Goal: Communication & Community: Ask a question

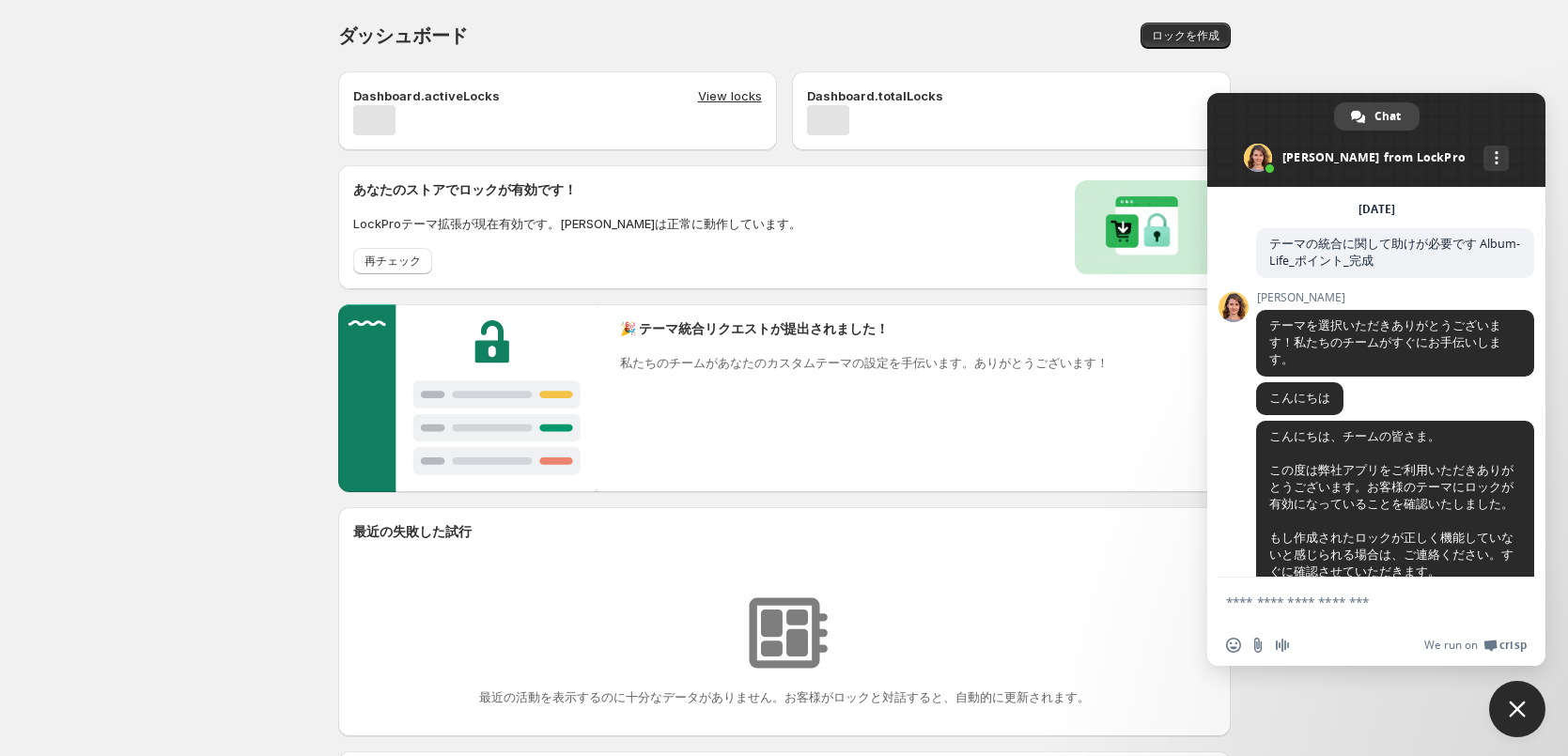
scroll to position [2773, 0]
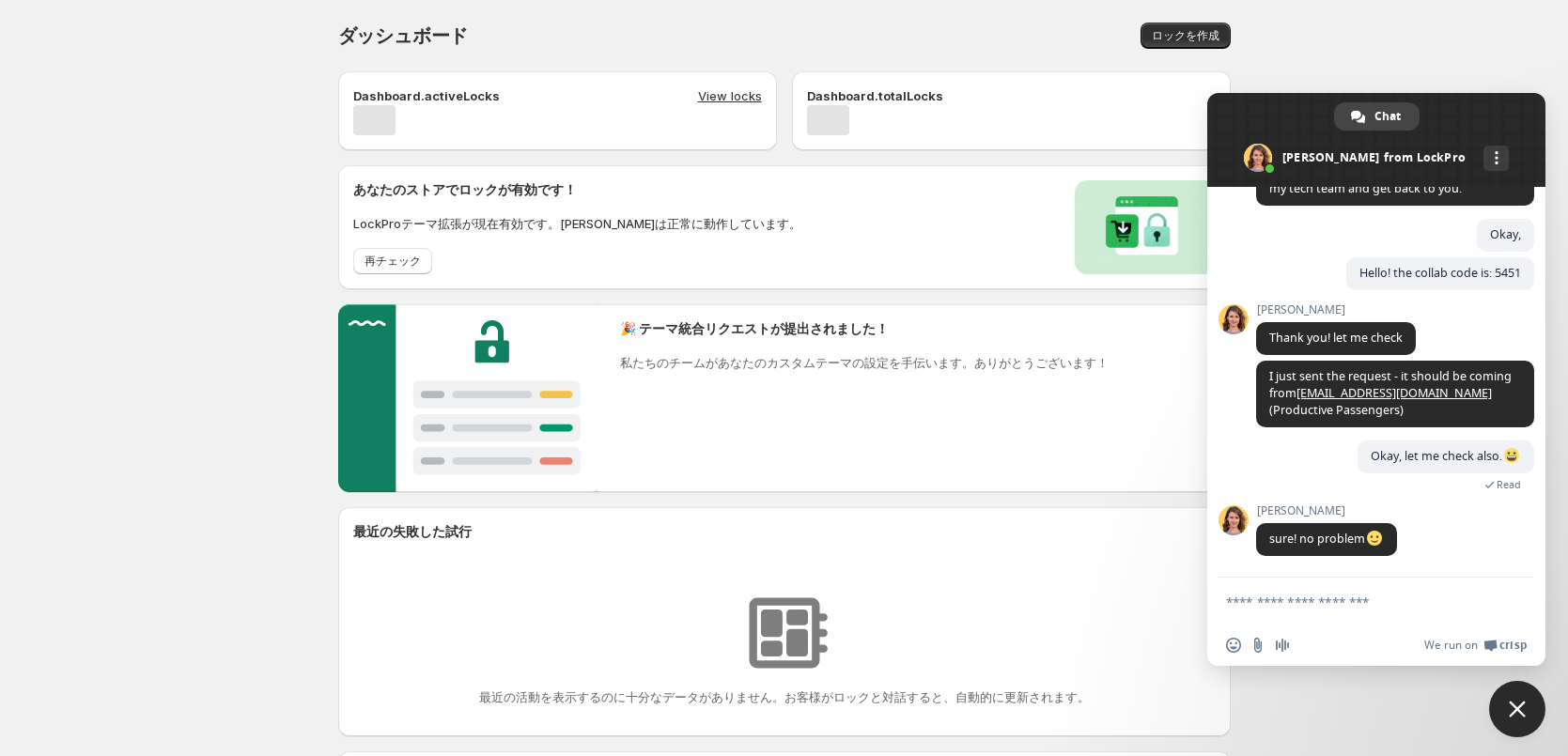
click at [1312, 605] on textarea "Compose your message..." at bounding box center [1355, 602] width 259 height 17
click at [1305, 604] on textarea "Compose your message..." at bounding box center [1355, 602] width 259 height 17
type textarea "*"
type textarea "**********"
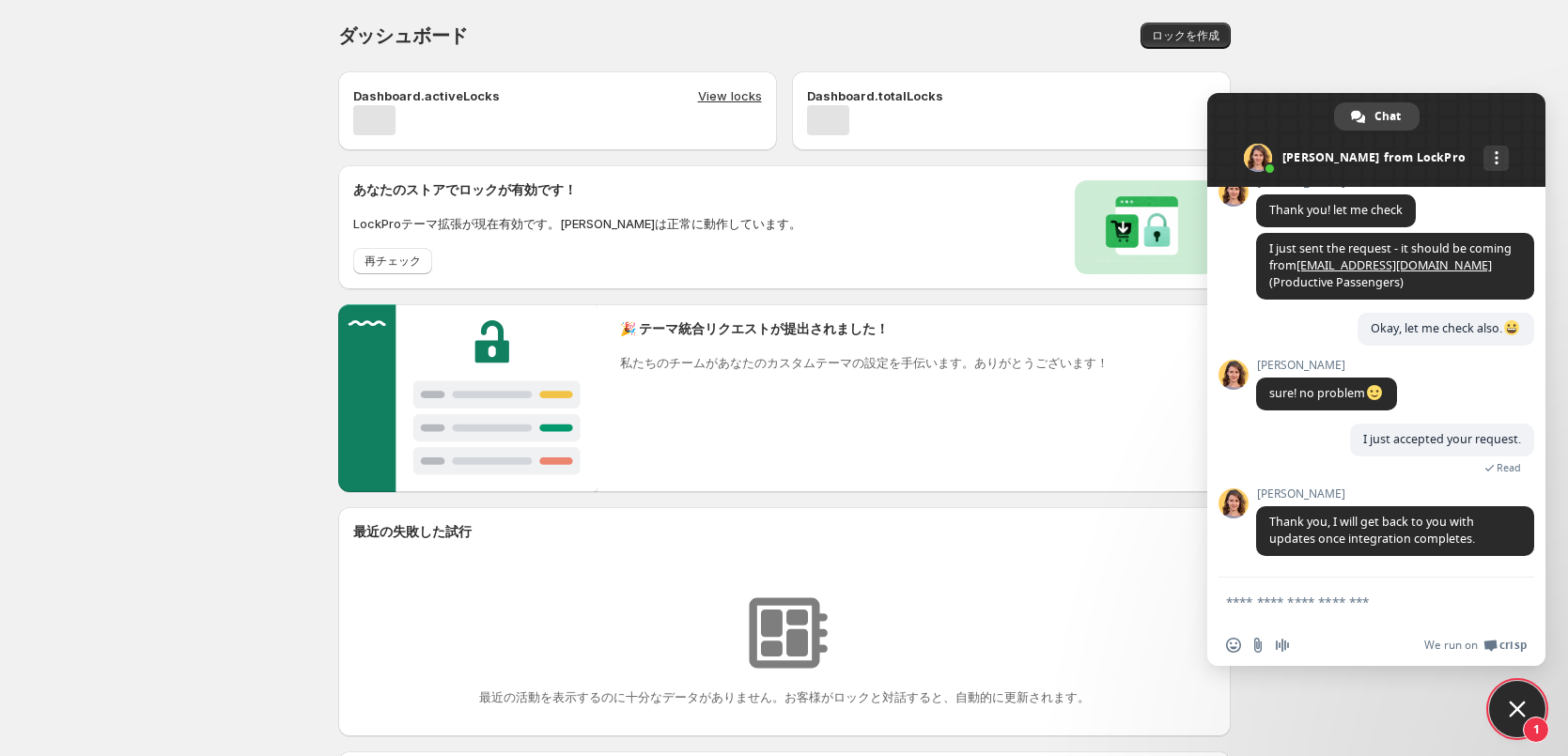
scroll to position [2901, 0]
click at [1330, 612] on form at bounding box center [1355, 603] width 259 height 51
drag, startPoint x: 1323, startPoint y: 611, endPoint x: 1315, endPoint y: 603, distance: 11.3
click at [1318, 608] on form at bounding box center [1355, 603] width 259 height 51
click at [1315, 603] on textarea "Compose your message..." at bounding box center [1355, 602] width 259 height 17
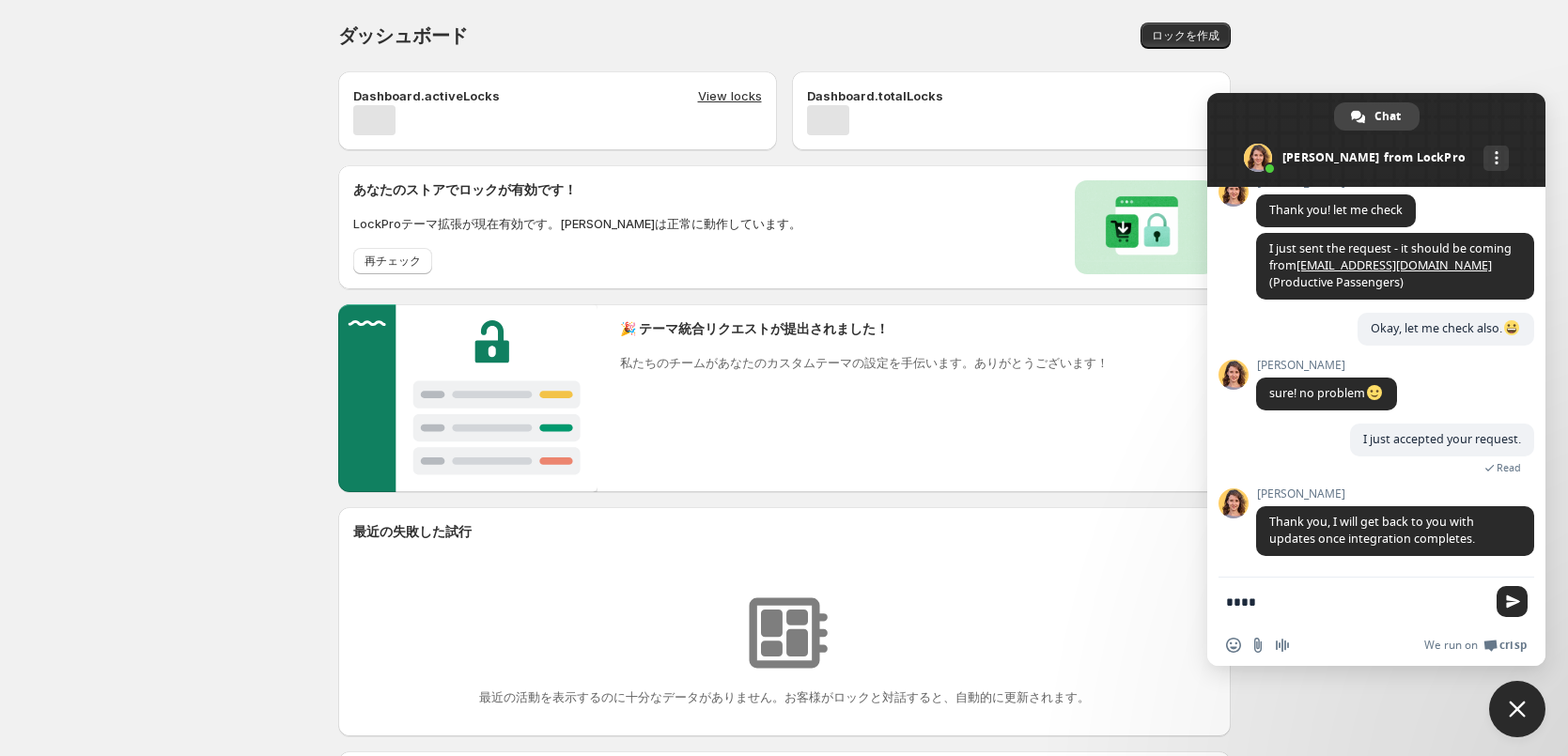
type textarea "*****"
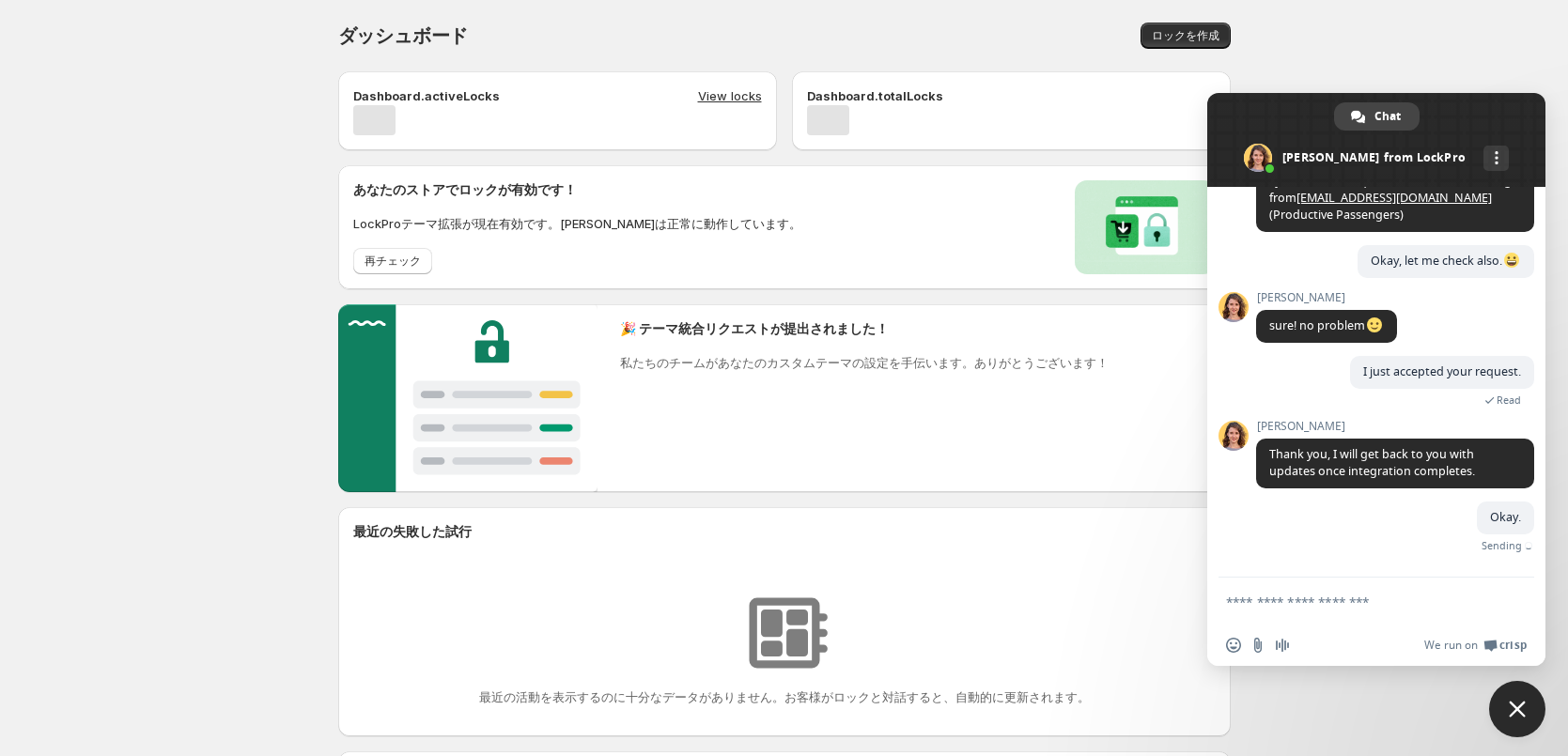
click at [1516, 686] on span "Close chat" at bounding box center [1517, 709] width 57 height 57
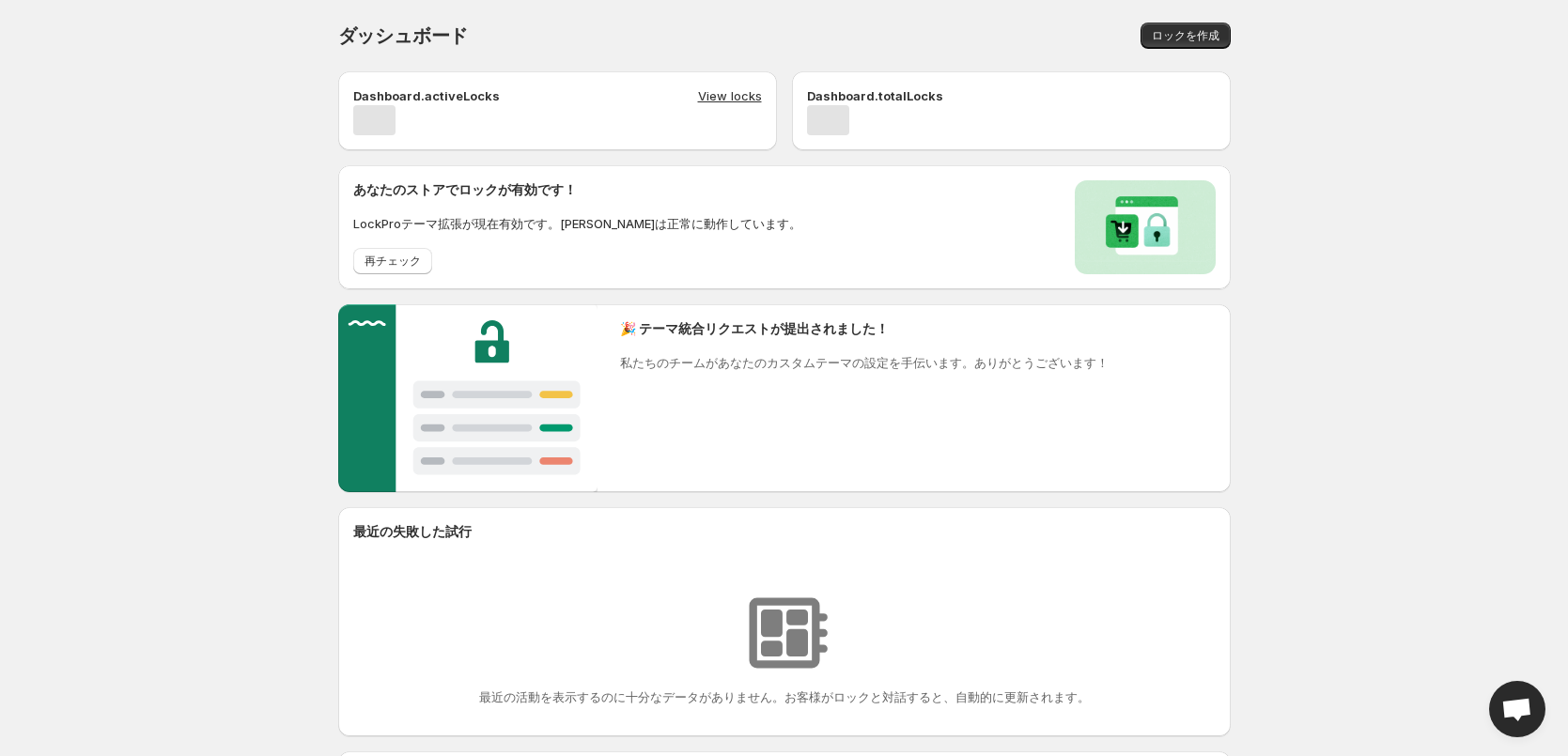
click at [265, 341] on div "ダッシュボード。このページの準備が整いました ダッシュボード ロックを作成 Dashboard.activeLocks View locks Dashboar…" at bounding box center [784, 507] width 1568 height 1015
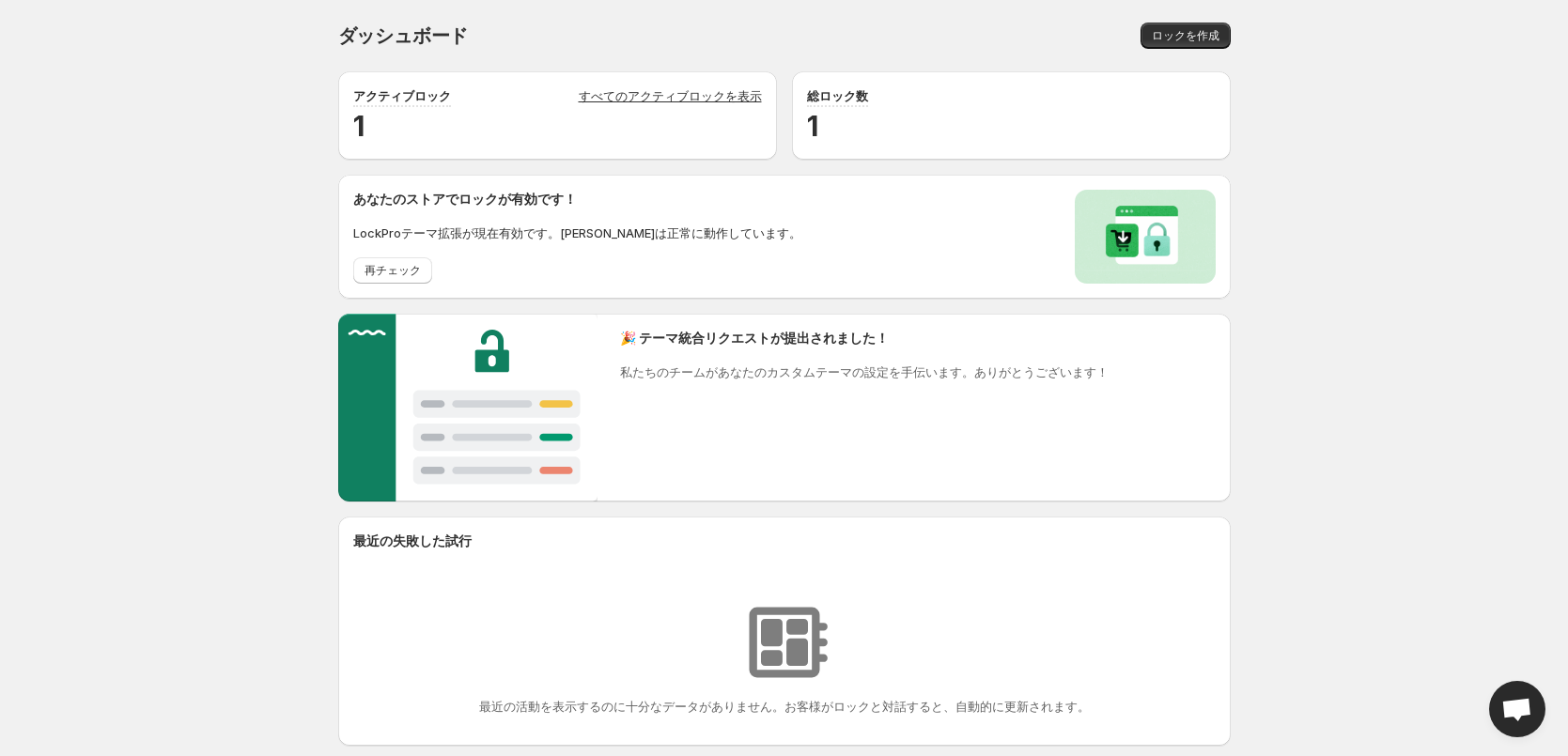
scroll to position [2947, 0]
click at [1521, 707] on span "Open chat" at bounding box center [1516, 711] width 31 height 26
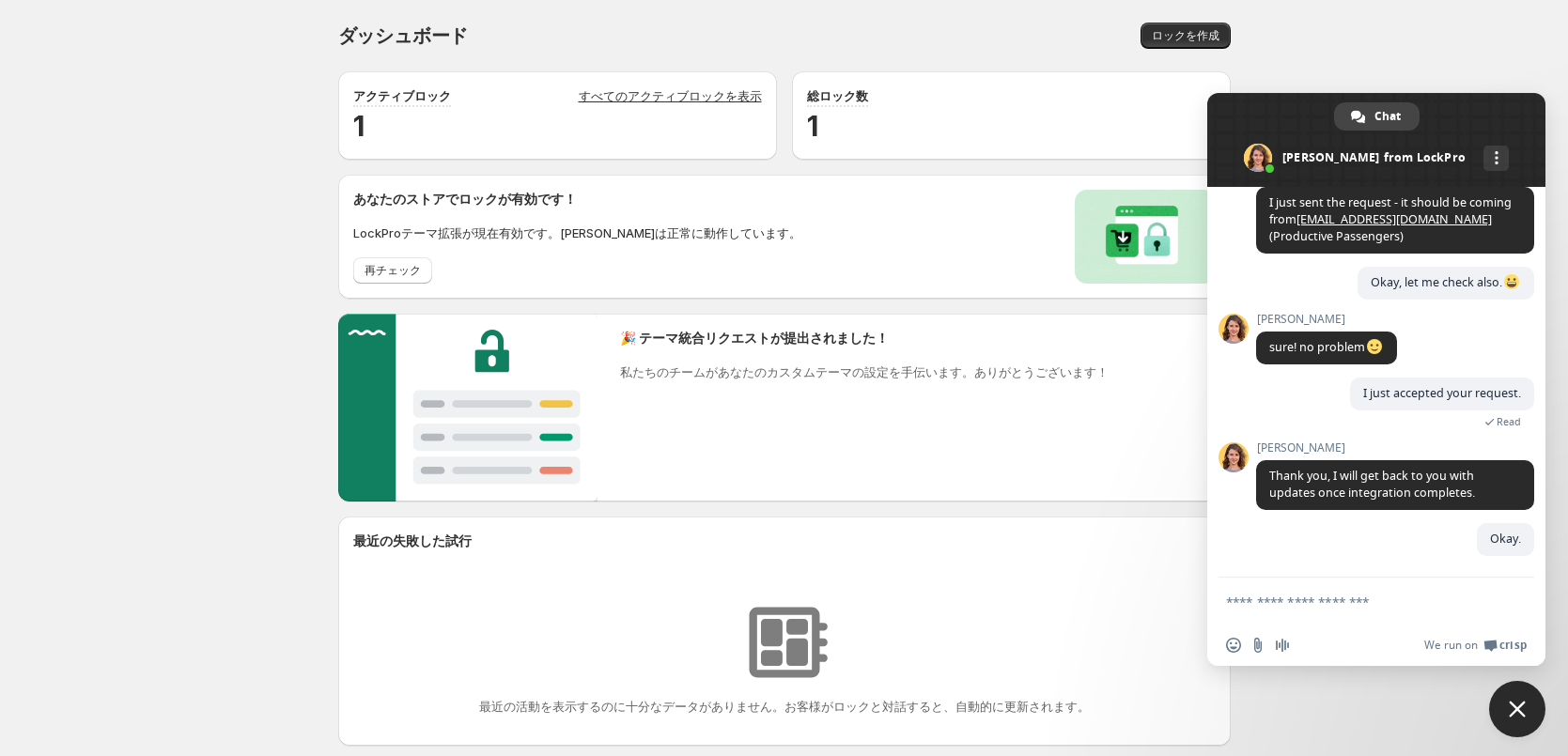
click at [1307, 605] on textarea "Compose your message..." at bounding box center [1355, 602] width 259 height 17
click at [1313, 598] on textarea "Compose your message..." at bounding box center [1355, 602] width 259 height 17
click at [1306, 608] on textarea "Compose your message..." at bounding box center [1355, 602] width 259 height 17
click at [1382, 601] on textarea "**********" at bounding box center [1355, 602] width 259 height 17
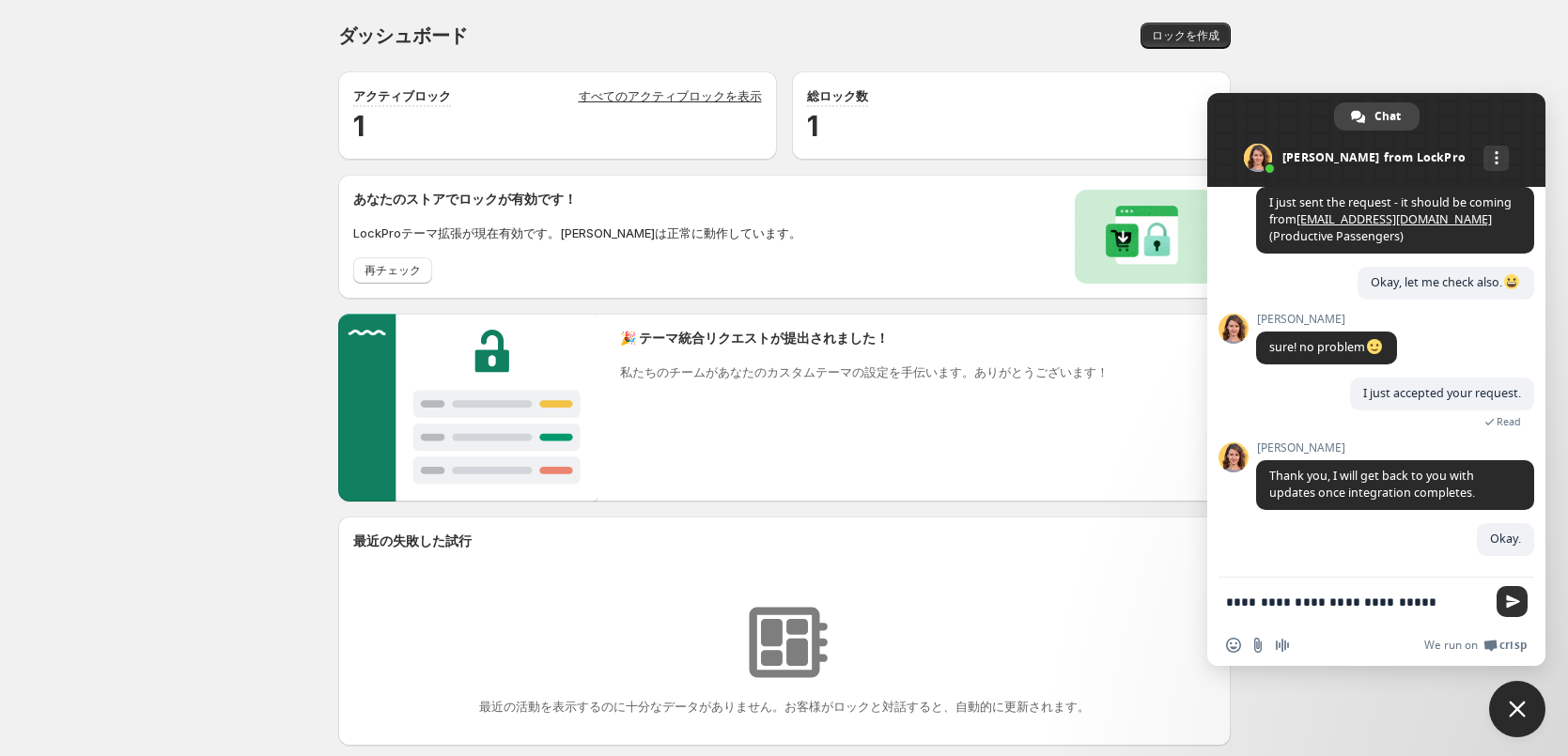
type textarea "**********"
click at [1502, 601] on span "Send" at bounding box center [1511, 602] width 31 height 31
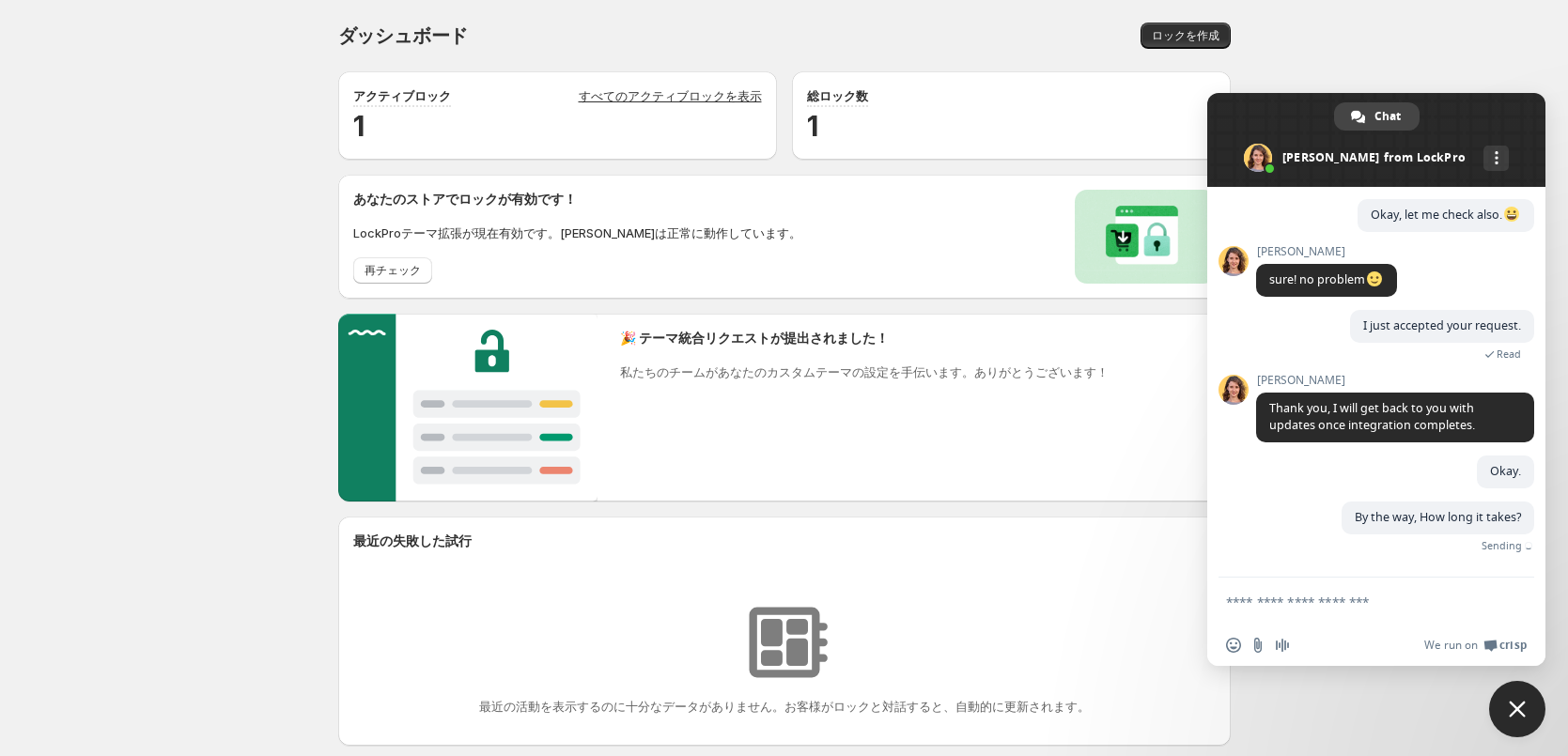
scroll to position [3014, 0]
click at [1400, 609] on textarea "Compose your message..." at bounding box center [1355, 602] width 259 height 17
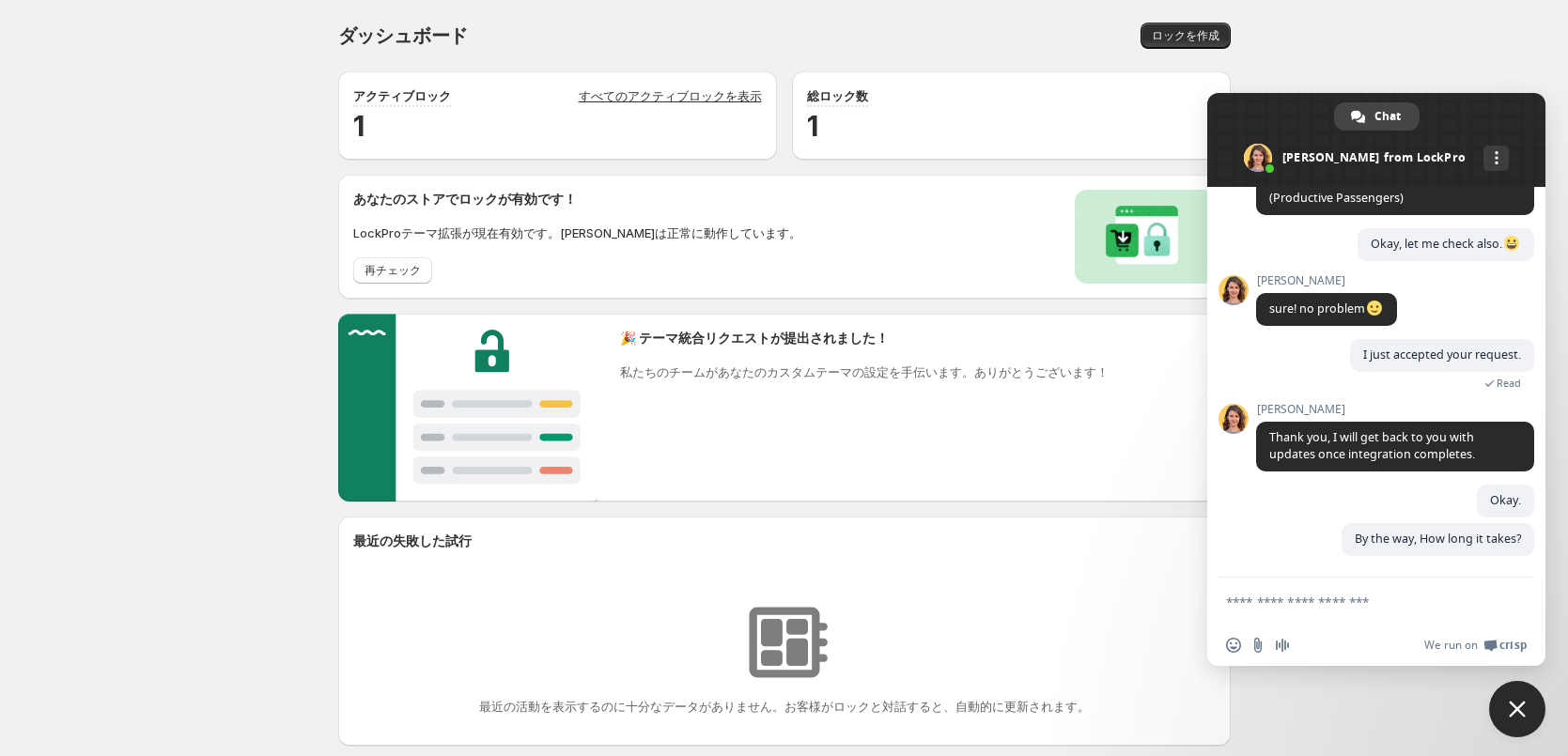
scroll to position [2985, 0]
click at [180, 337] on div "ダッシュボード。このページの準備が整いました ダッシュボード ロックを作成 アクティブロック すべてのアクティブロックを表示 1 総ロック数 1 あなたのスト…" at bounding box center [784, 512] width 1568 height 1024
click at [270, 295] on div "ダッシュボード。このページの準備が整いました ダッシュボード ロックを作成 アクティブロック すべてのアクティブロックを表示 1 総ロック数 1 あなたのスト…" at bounding box center [784, 512] width 1568 height 1024
